Goal: Use online tool/utility: Utilize a website feature to perform a specific function

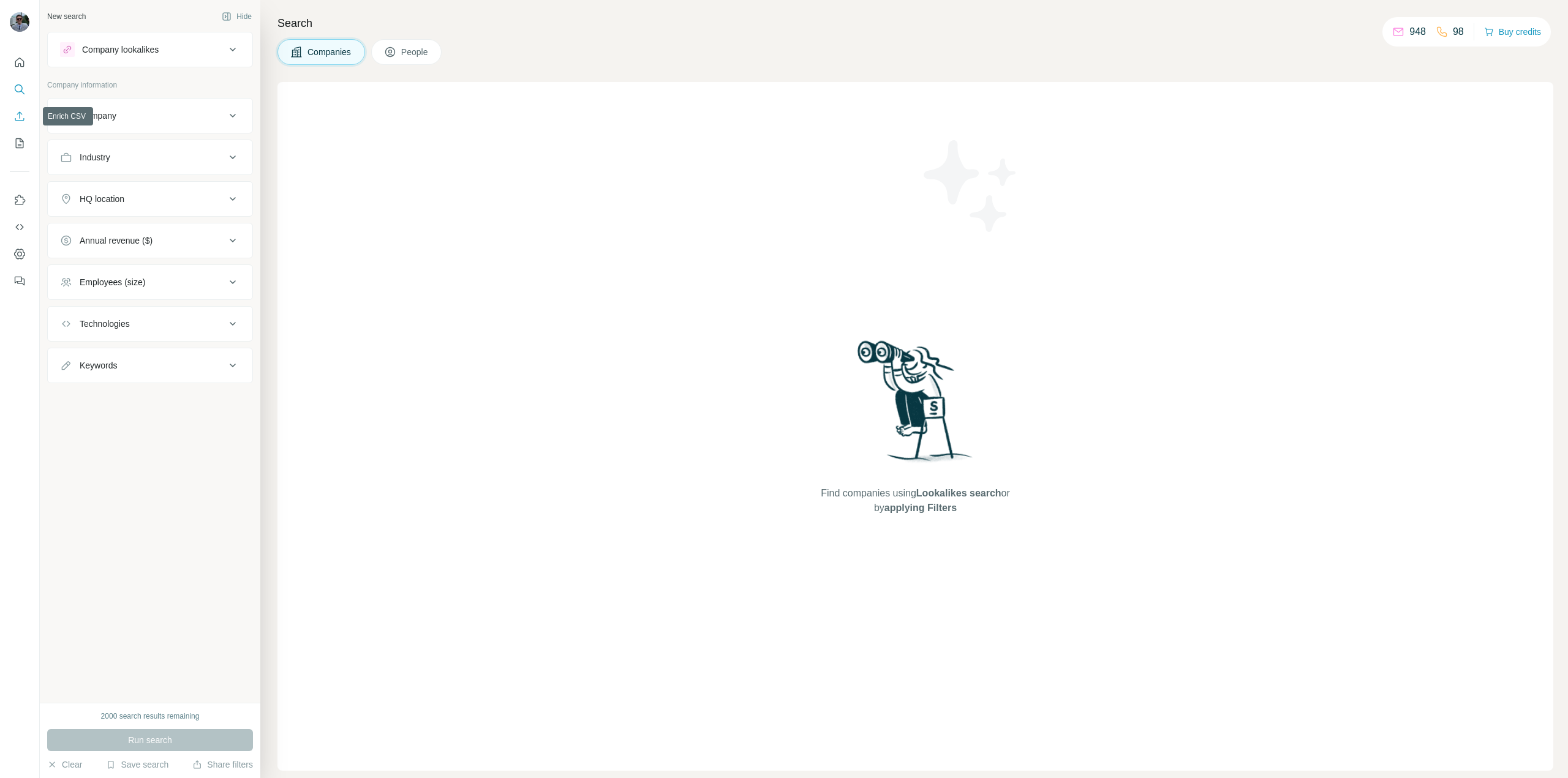
click at [27, 112] on button "Enrich CSV" at bounding box center [19, 116] width 19 height 22
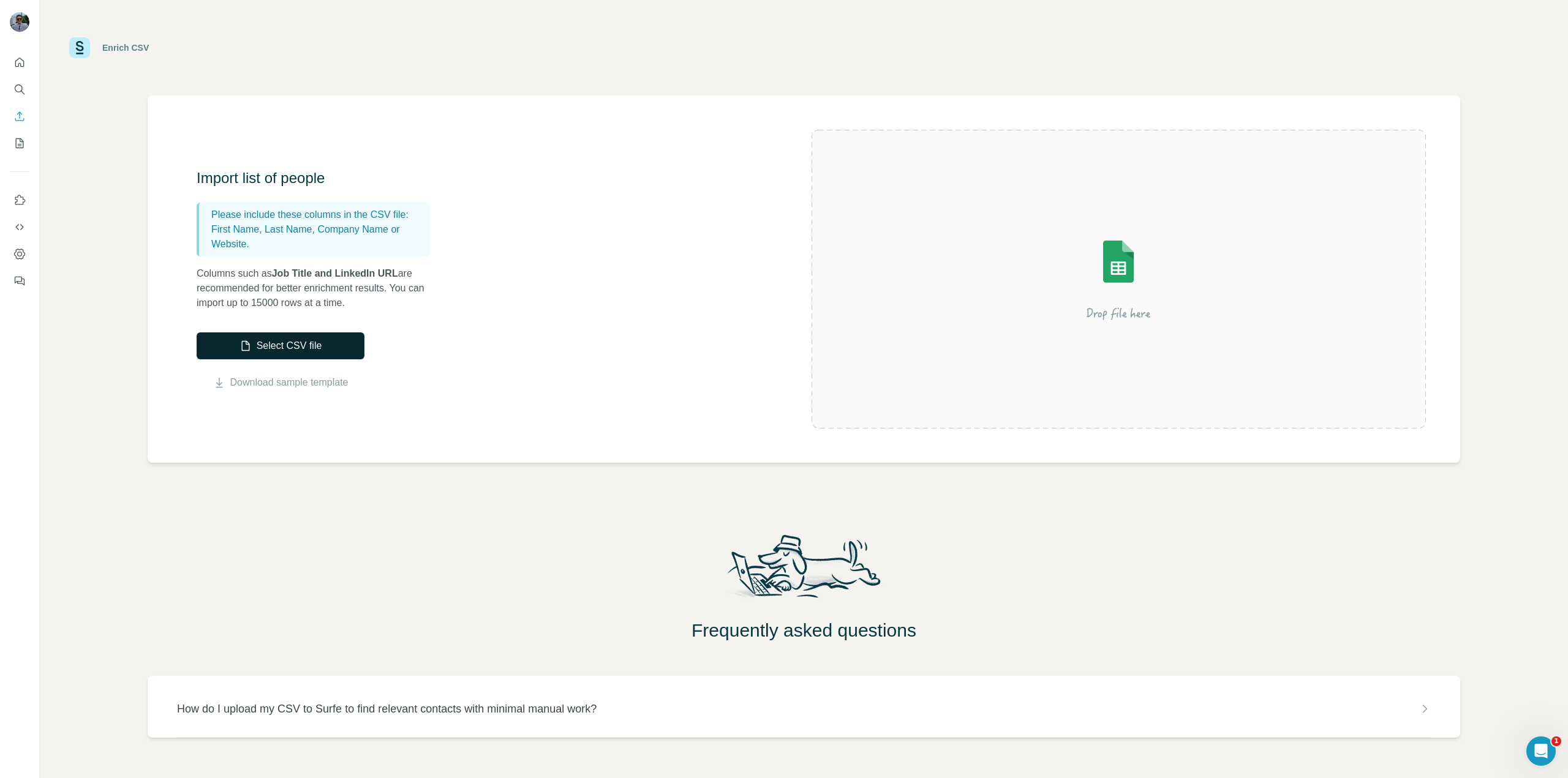
click at [346, 344] on button "Select CSV file" at bounding box center [280, 346] width 168 height 27
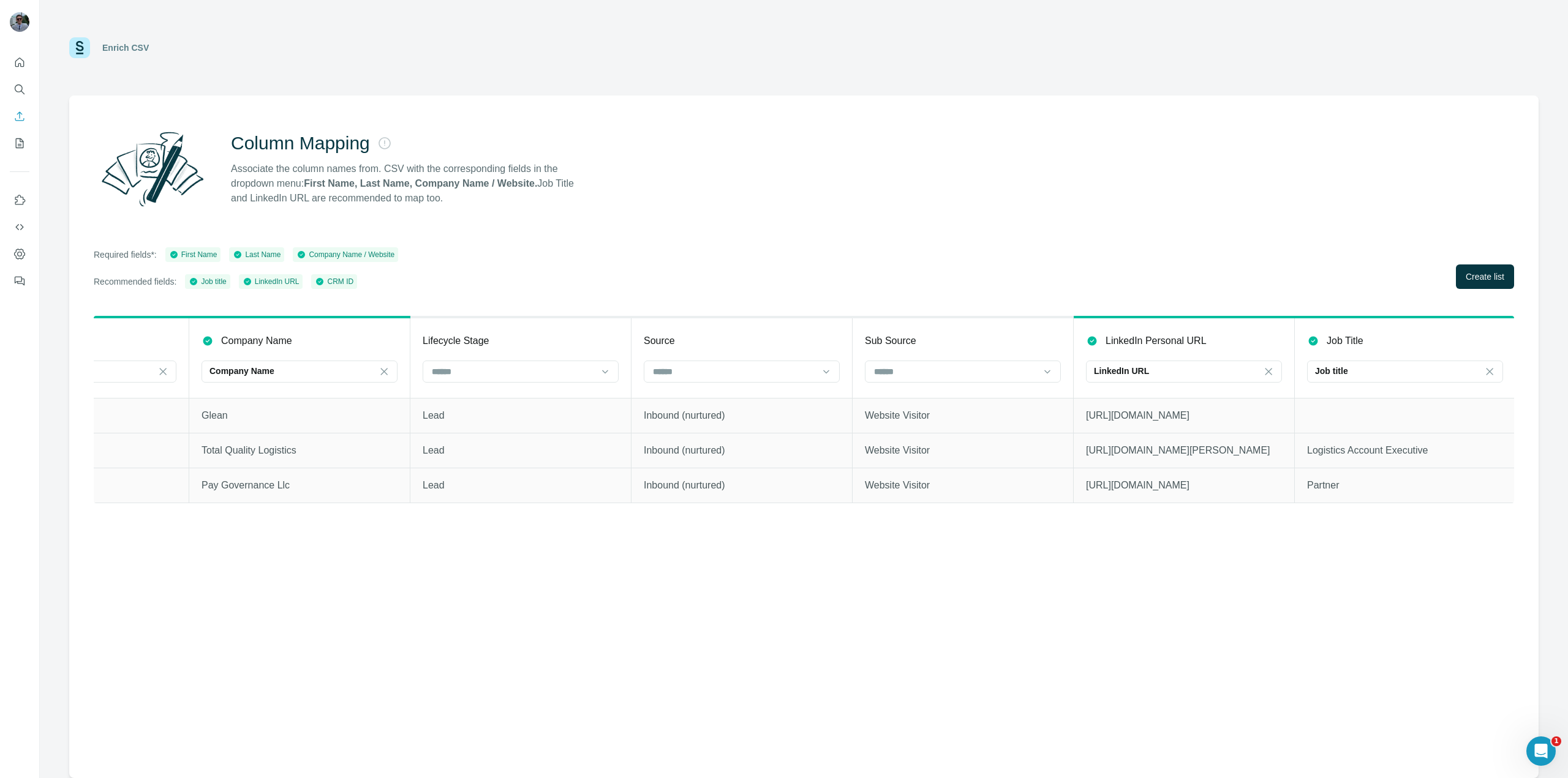
scroll to position [0, 570]
click at [1466, 277] on span "Create list" at bounding box center [1485, 277] width 39 height 12
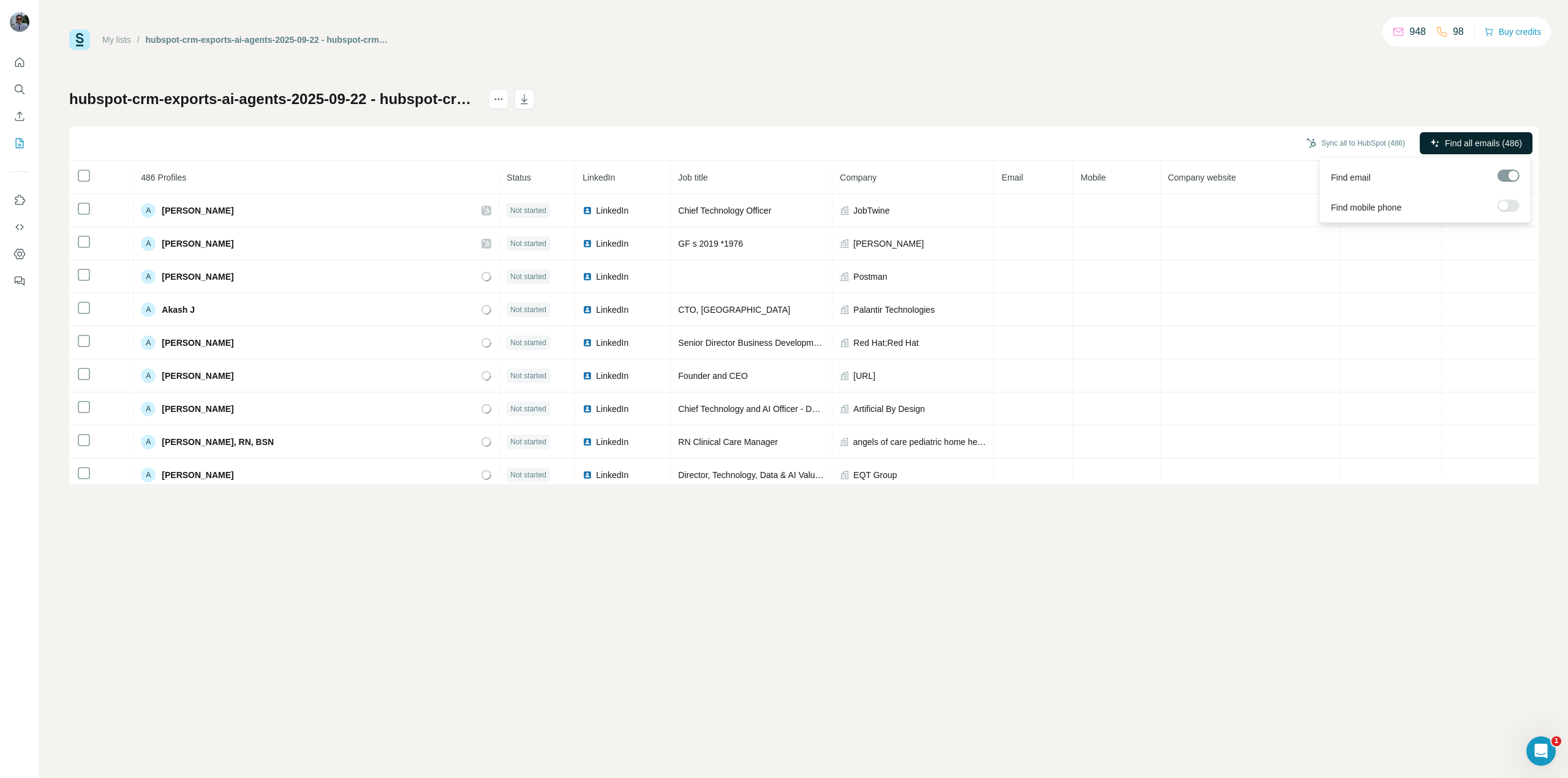
click at [1496, 144] on span "Find all emails (486)" at bounding box center [1483, 143] width 77 height 12
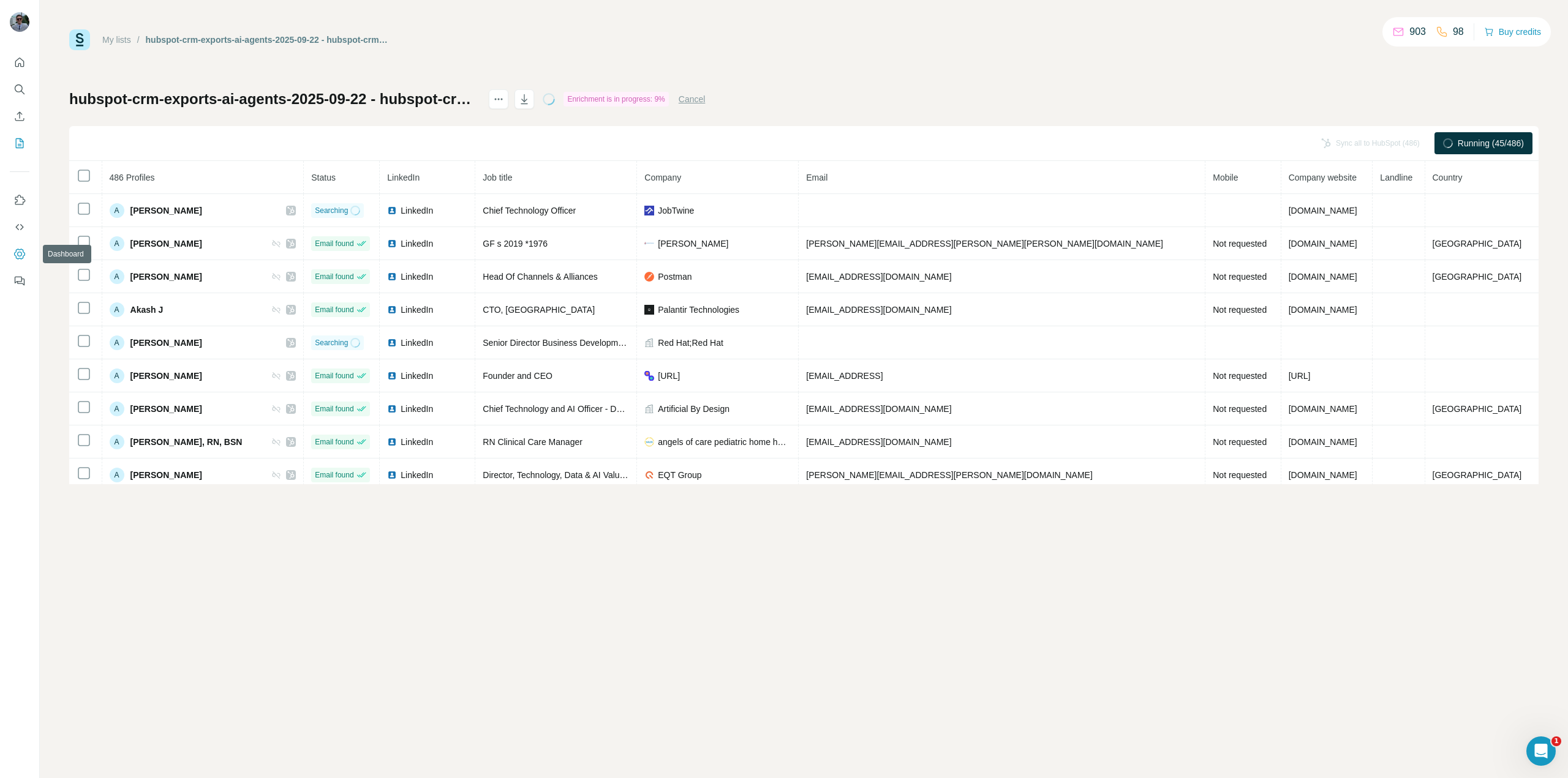
click at [25, 246] on button "Dashboard" at bounding box center [19, 254] width 19 height 22
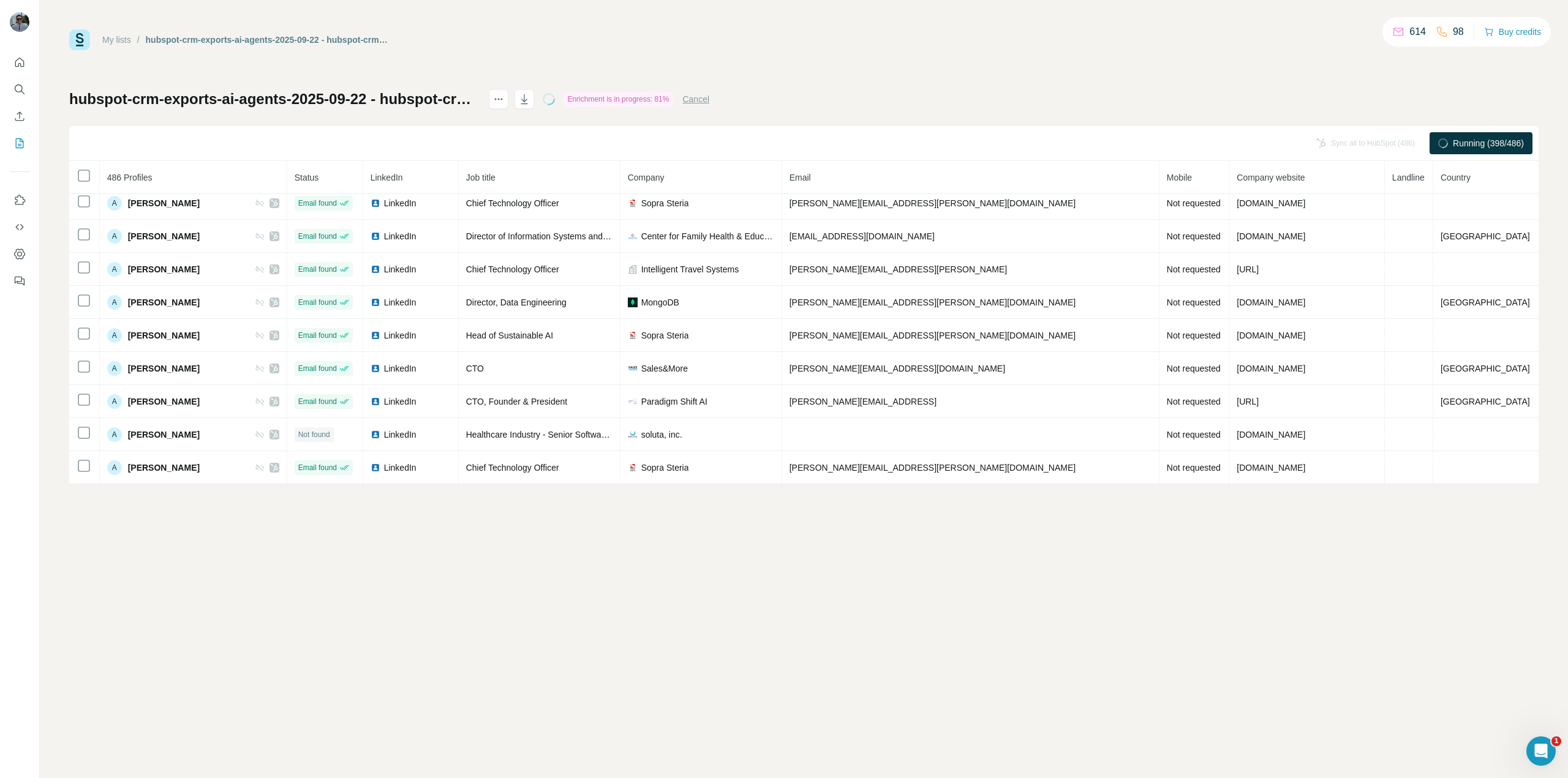
scroll to position [1032, 0]
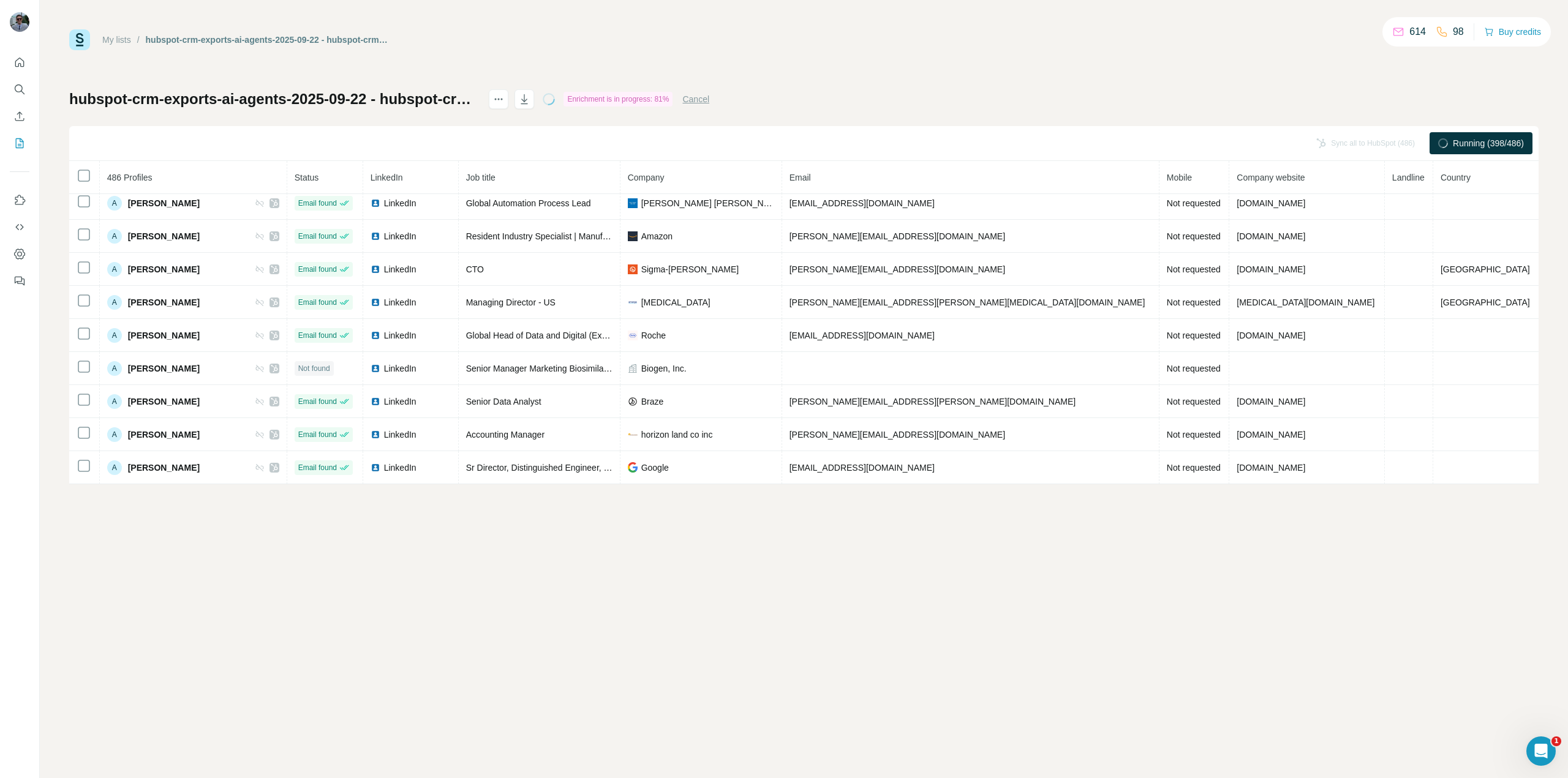
click at [1409, 32] on p "614" at bounding box center [1417, 32] width 16 height 15
click at [530, 105] on icon "button" at bounding box center [524, 99] width 12 height 12
